Goal: Task Accomplishment & Management: Use online tool/utility

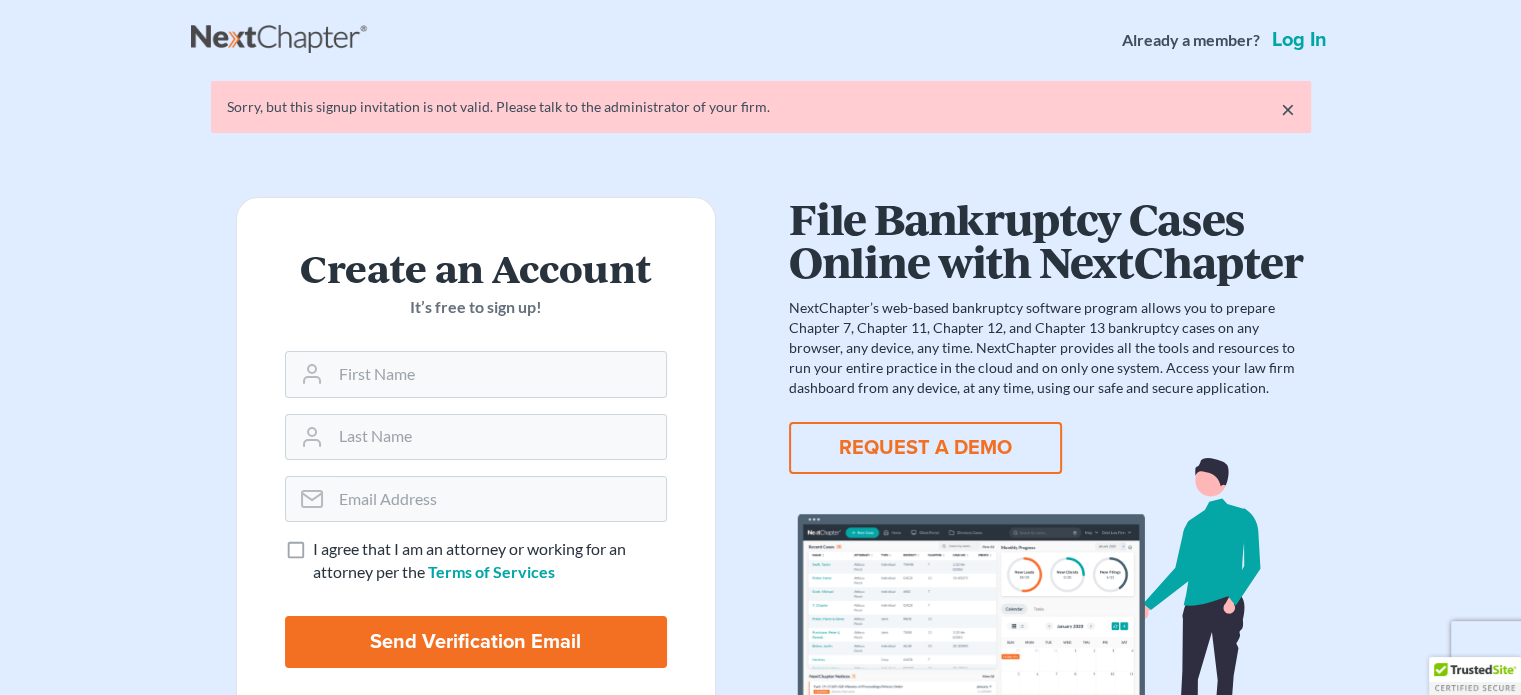
click at [1277, 43] on link "Log in" at bounding box center [1299, 40] width 63 height 20
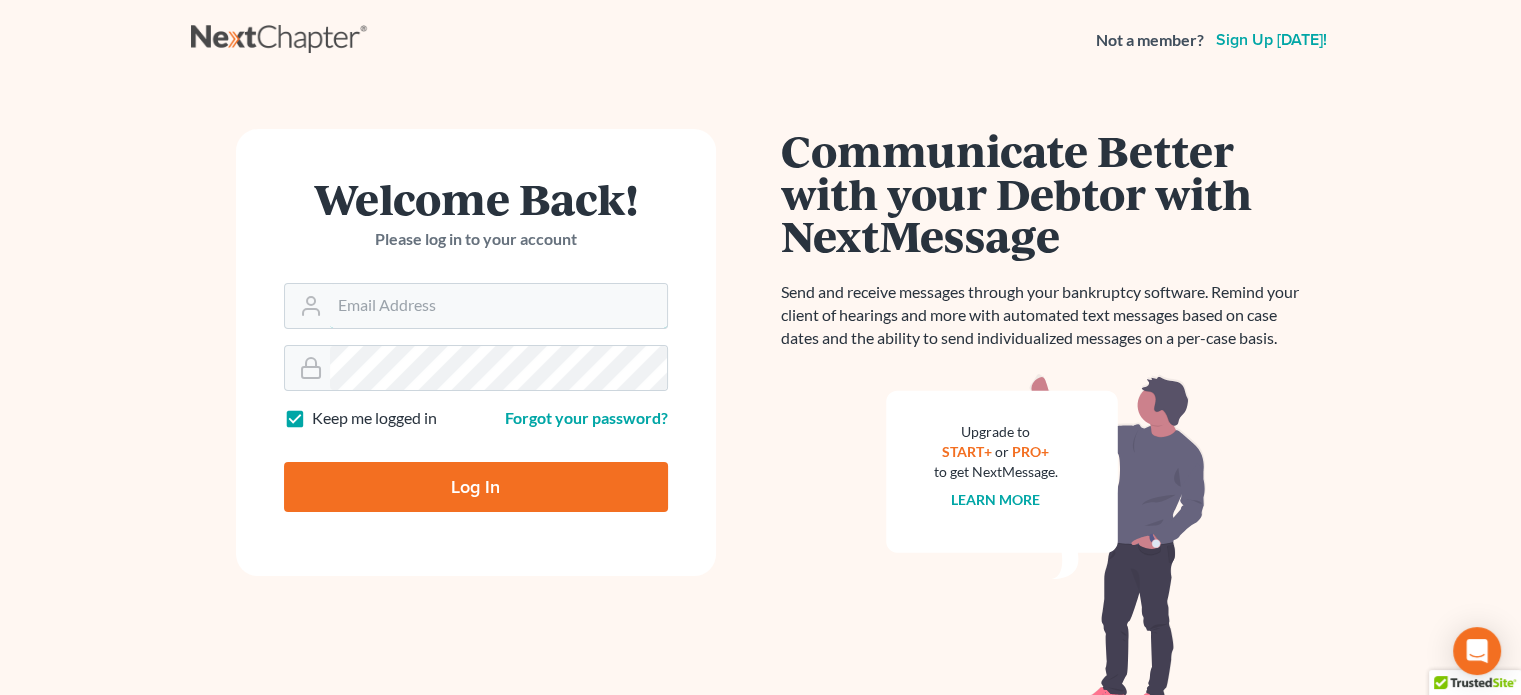
type input "[EMAIL_ADDRESS][DOMAIN_NAME]"
click at [442, 475] on input "Log In" at bounding box center [476, 487] width 384 height 50
type input "Thinking..."
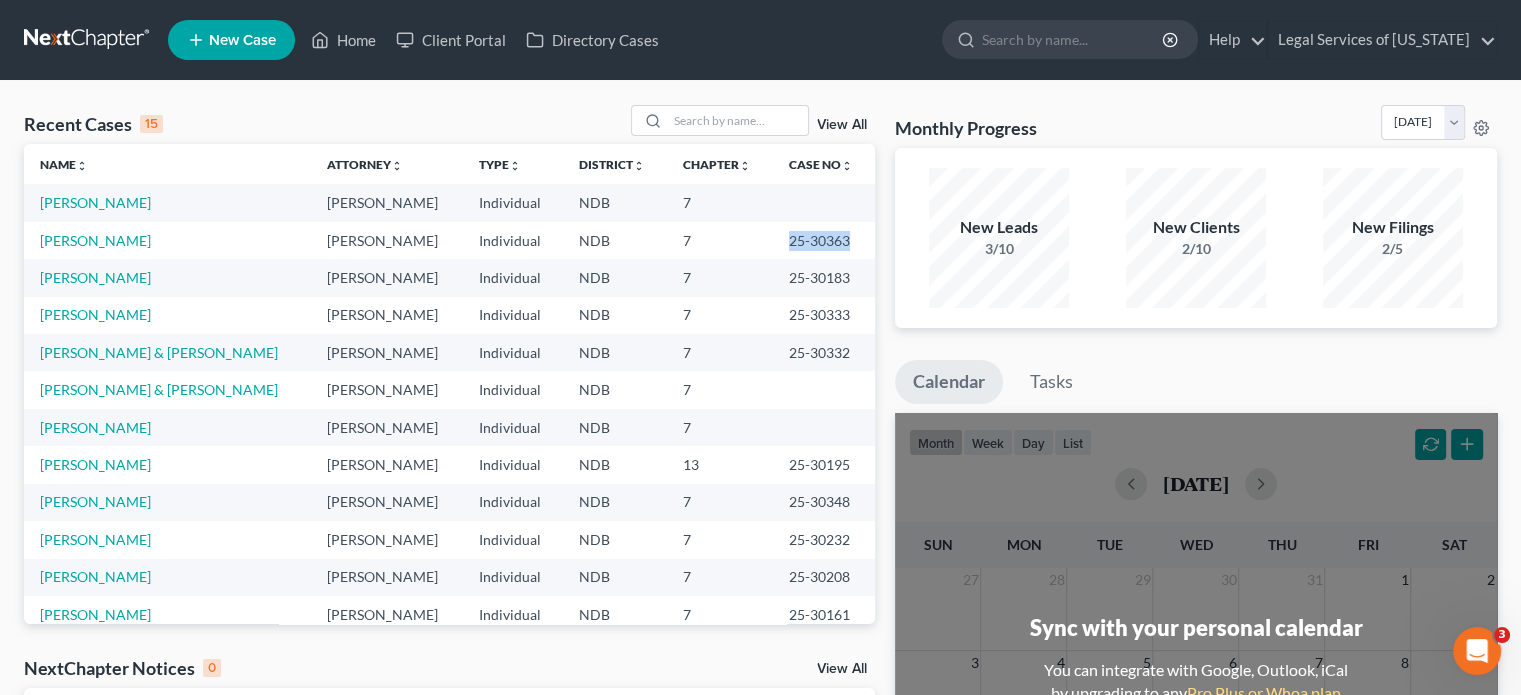
drag, startPoint x: 824, startPoint y: 240, endPoint x: 760, endPoint y: 244, distance: 64.1
click at [773, 244] on td "25-30363" at bounding box center [824, 240] width 102 height 37
copy td "25-30363"
